Goal: Information Seeking & Learning: Learn about a topic

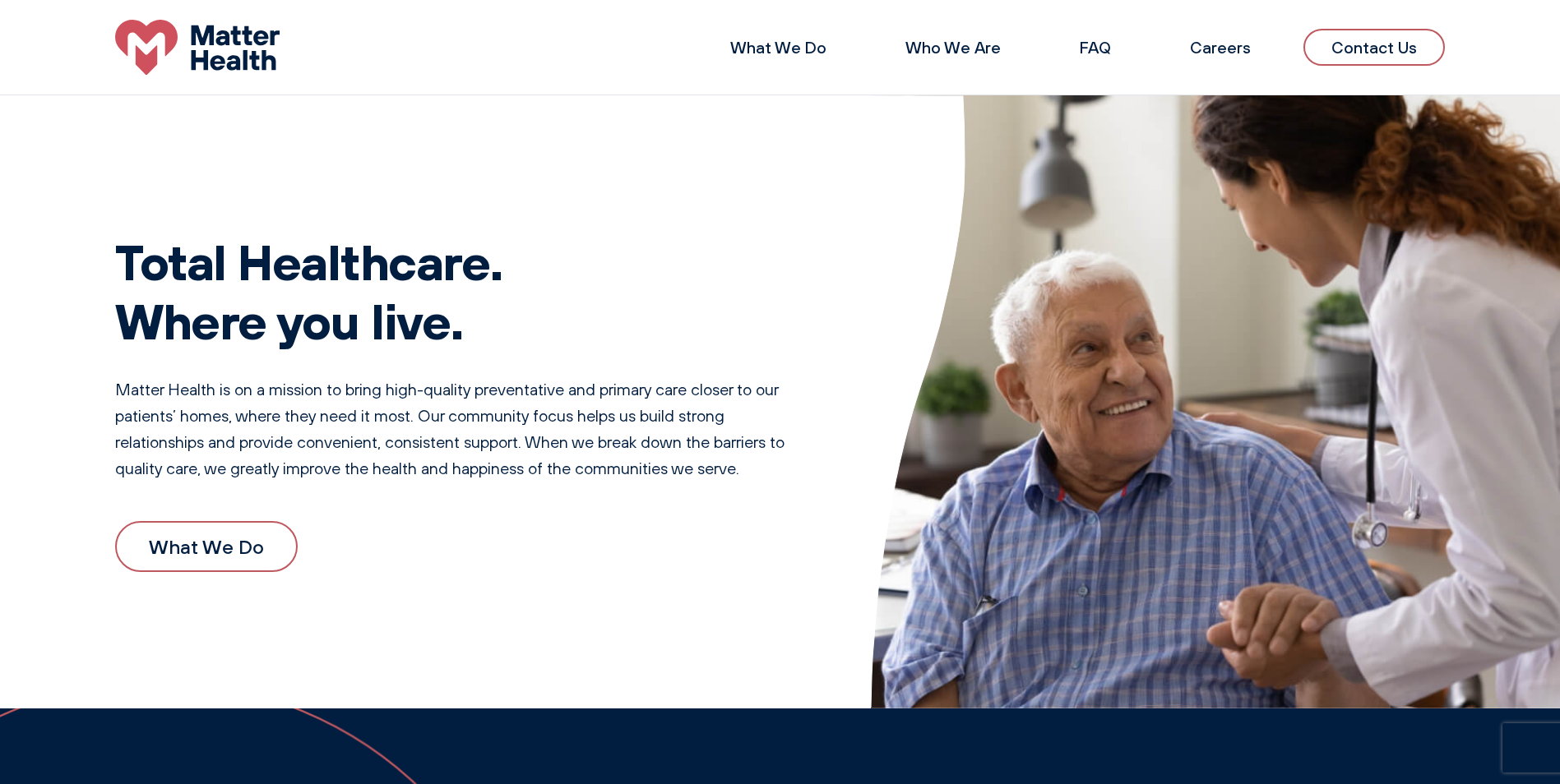
click at [1082, 49] on li "FAQ" at bounding box center [1096, 47] width 84 height 39
click at [1093, 51] on link "FAQ" at bounding box center [1096, 47] width 32 height 20
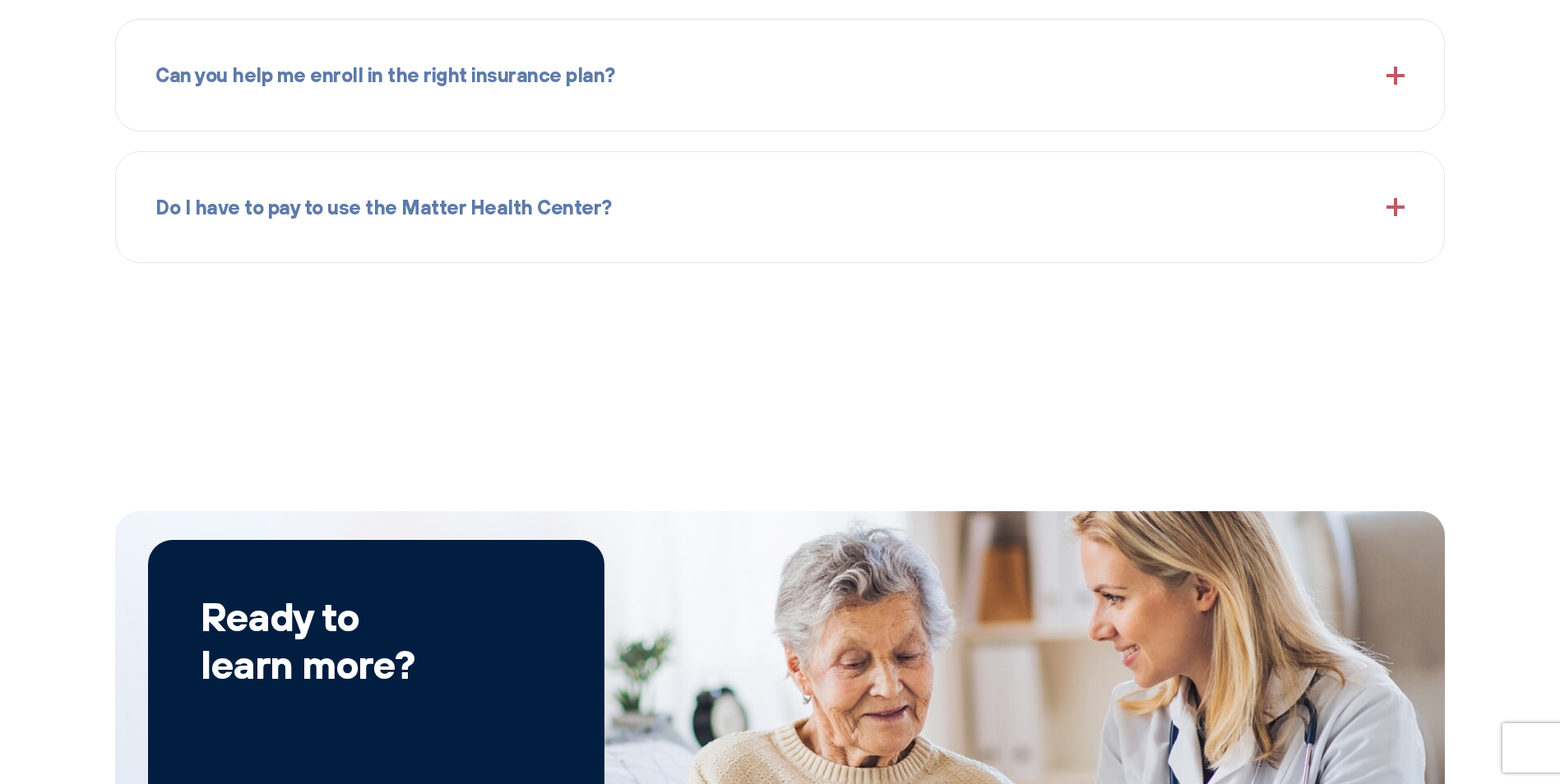
scroll to position [2517, 0]
click at [394, 215] on span "Do I have to pay to use the Matter Health Center?" at bounding box center [383, 206] width 457 height 32
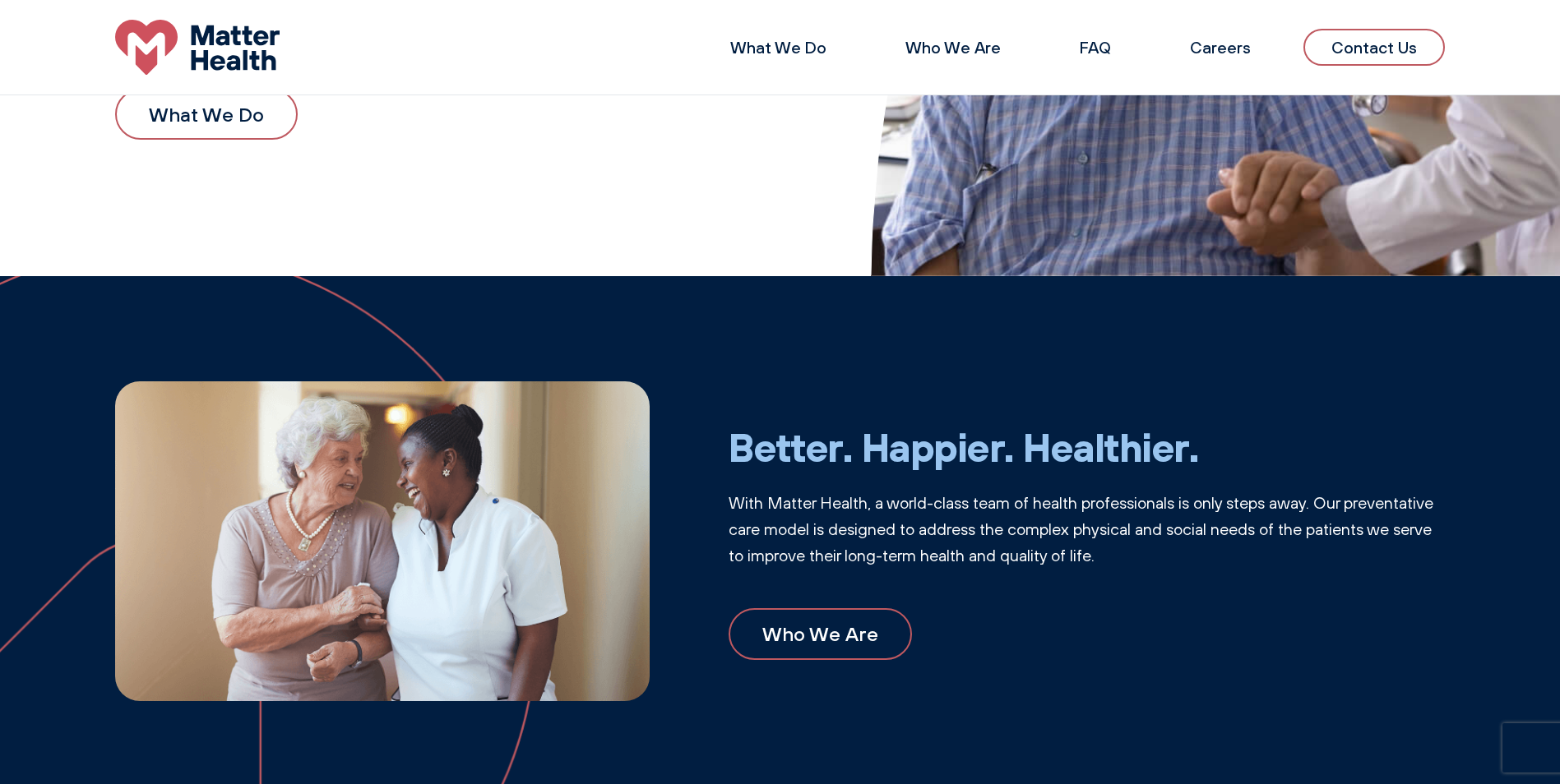
scroll to position [379, 0]
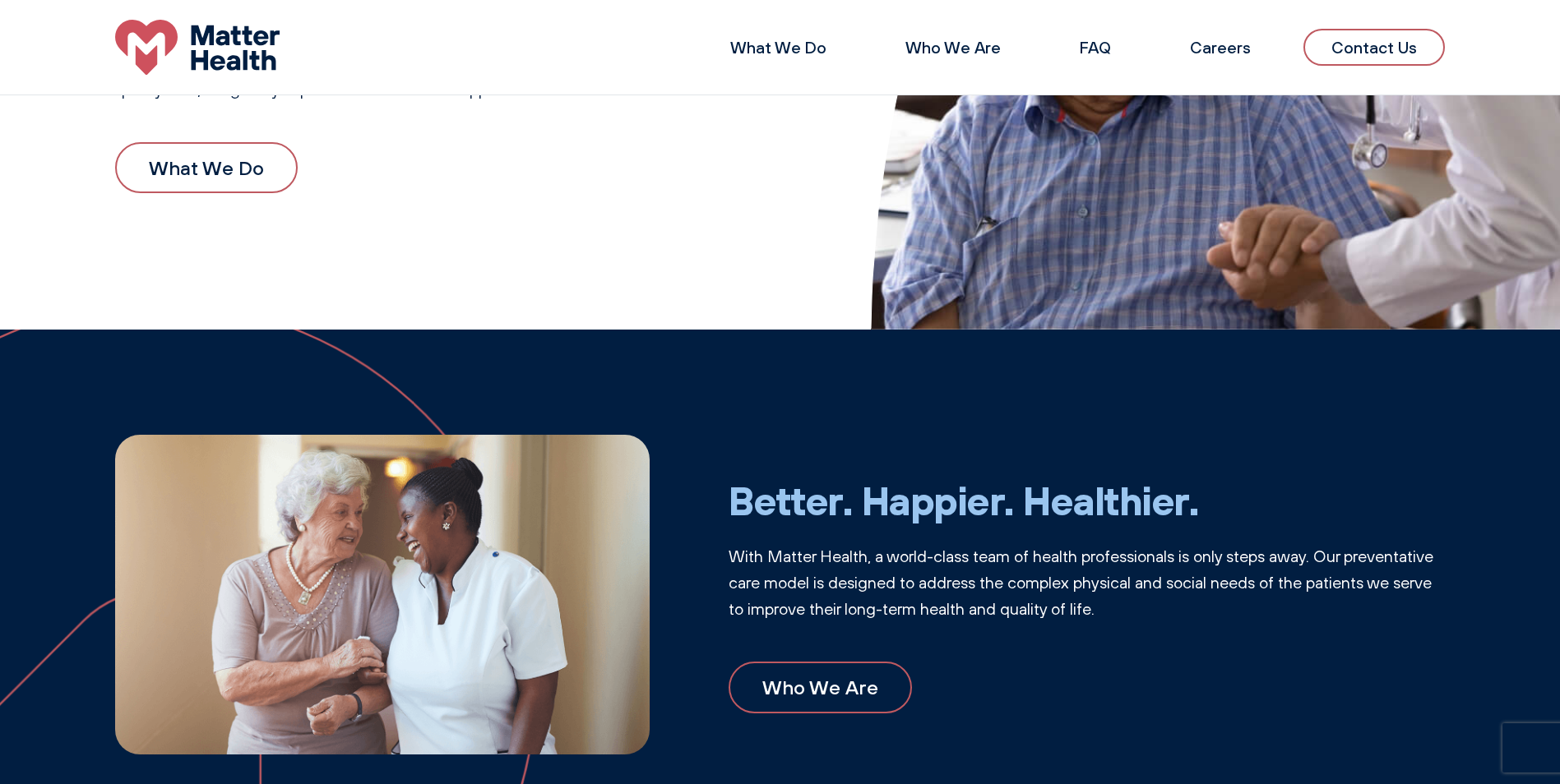
click at [812, 701] on link "Who We Are" at bounding box center [820, 687] width 183 height 51
